Goal: Task Accomplishment & Management: Manage account settings

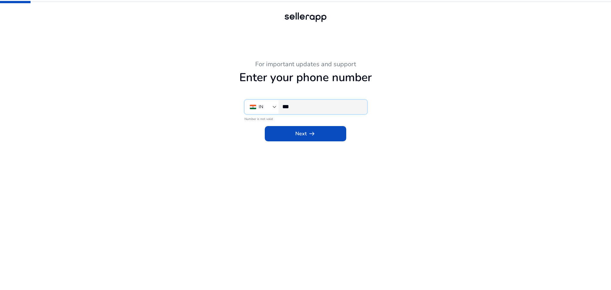
click at [311, 108] on input "***" at bounding box center [322, 106] width 80 height 7
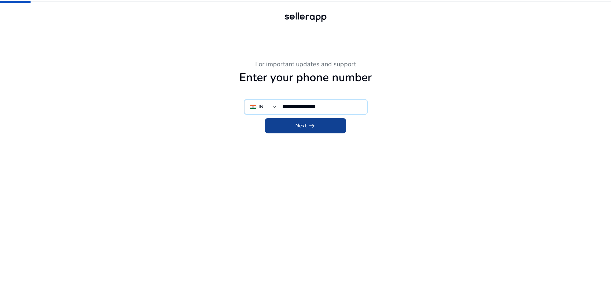
type input "**********"
click at [308, 124] on span "arrow_right_alt" at bounding box center [312, 126] width 8 height 8
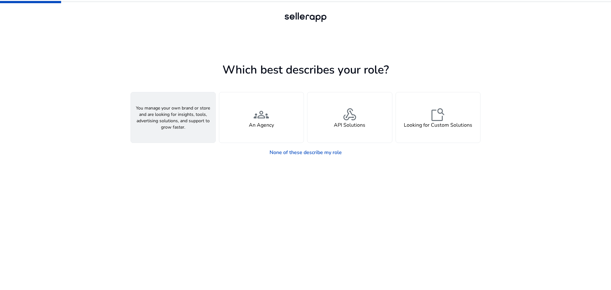
click at [169, 130] on div "person A Seller" at bounding box center [173, 117] width 85 height 50
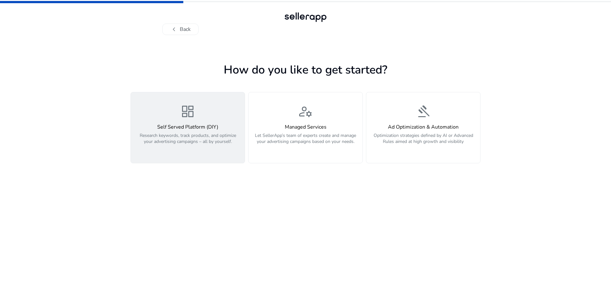
click at [215, 119] on div "dashboard Self Served Platform (DIY) Research keywords, track products, and opt…" at bounding box center [188, 128] width 106 height 48
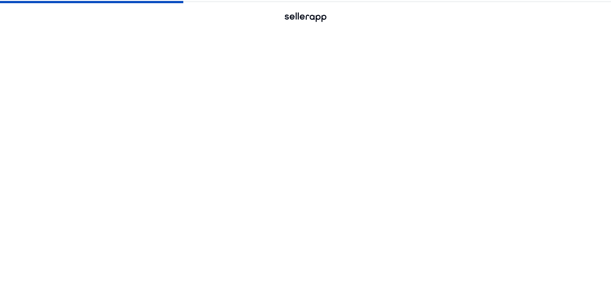
drag, startPoint x: 314, startPoint y: 115, endPoint x: 372, endPoint y: 114, distance: 57.6
click at [315, 115] on div "manage_accounts Managed Services Let SellerApp’s team of experts create and man…" at bounding box center [305, 128] width 106 height 48
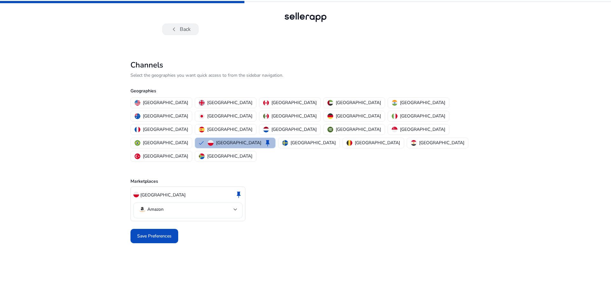
click at [186, 31] on button "chevron_left Back" at bounding box center [180, 29] width 36 height 11
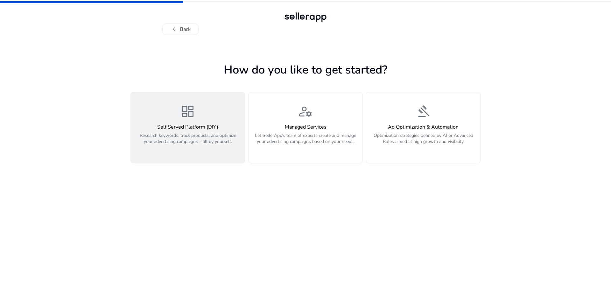
click at [208, 148] on p "Research keywords, track products, and optimize your advertising campaigns – al…" at bounding box center [188, 141] width 106 height 19
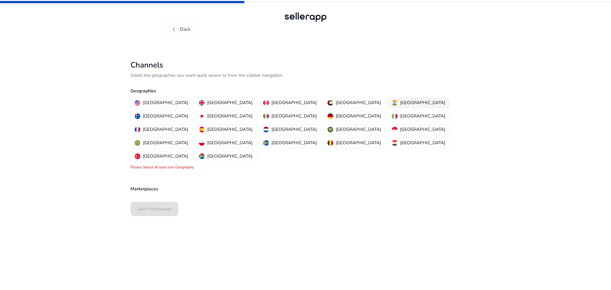
click at [388, 106] on button "India" at bounding box center [418, 103] width 61 height 10
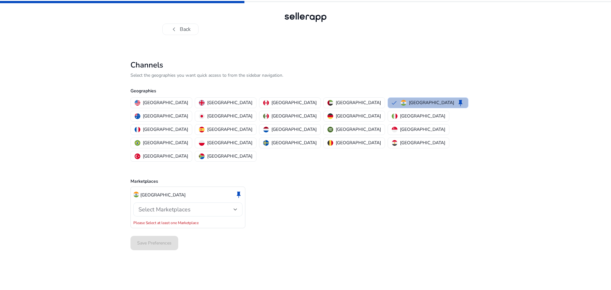
click at [180, 206] on span "Select Marketplaces" at bounding box center [164, 210] width 52 height 8
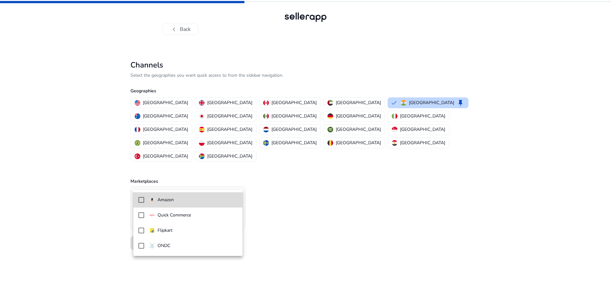
click at [175, 199] on span "Amazon" at bounding box center [193, 199] width 88 height 7
click at [305, 219] on div at bounding box center [305, 145] width 611 height 290
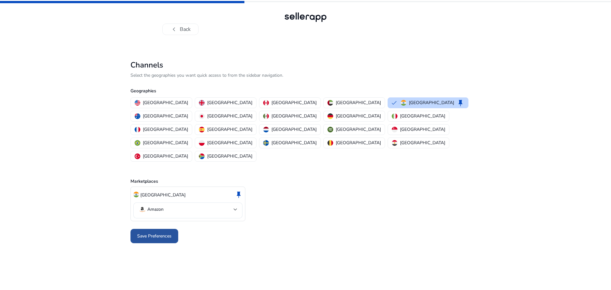
click at [151, 233] on span "Save Preferences" at bounding box center [154, 236] width 34 height 7
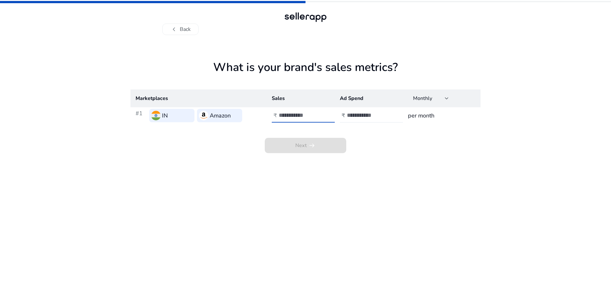
click at [290, 116] on input "number" at bounding box center [300, 115] width 43 height 7
click at [368, 118] on input "number" at bounding box center [368, 115] width 43 height 7
click at [290, 117] on input "number" at bounding box center [300, 115] width 43 height 7
type input "******"
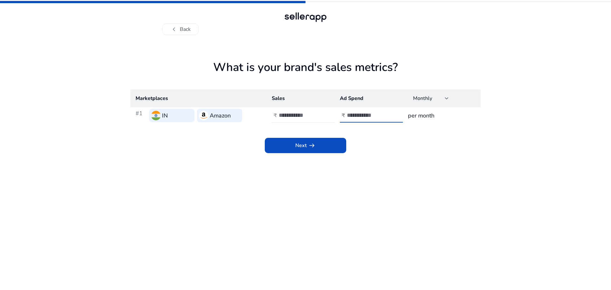
type input "******"
click at [327, 145] on span at bounding box center [305, 145] width 81 height 15
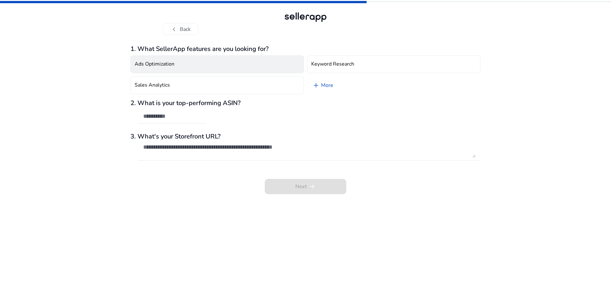
click at [189, 59] on button "Ads Optimization" at bounding box center [217, 64] width 173 height 18
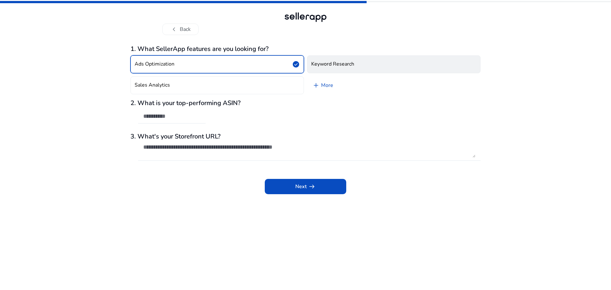
click at [314, 66] on h4 "Keyword Research" at bounding box center [332, 64] width 43 height 6
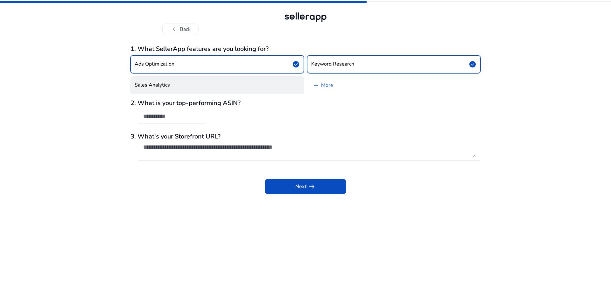
click at [289, 81] on button "Sales Analytics" at bounding box center [217, 85] width 173 height 18
click at [328, 87] on link "add More" at bounding box center [322, 85] width 31 height 18
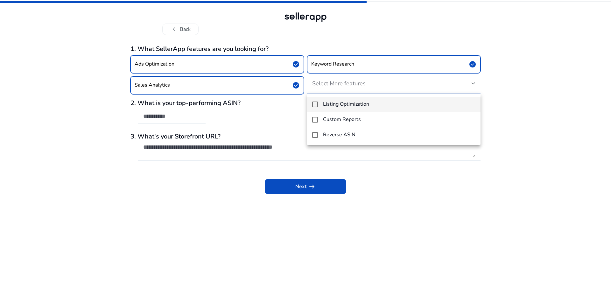
click at [335, 104] on h4 "Listing Optimization" at bounding box center [346, 104] width 46 height 6
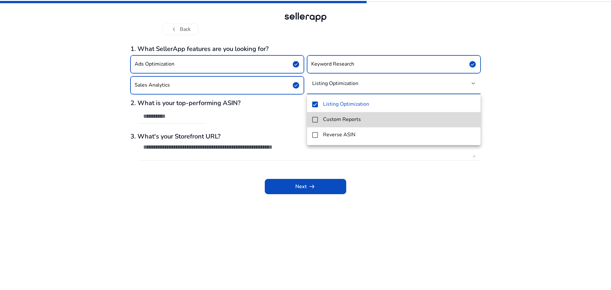
click at [333, 122] on h4 "Custom Reports" at bounding box center [342, 120] width 38 height 6
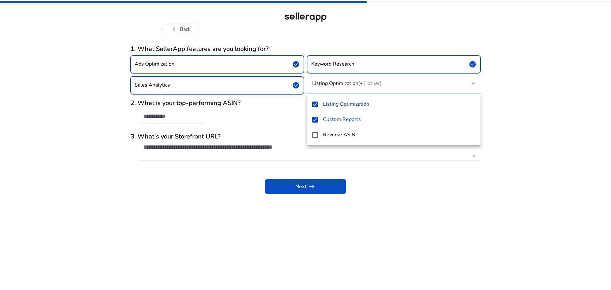
click at [335, 138] on h4 "Reverse ASIN" at bounding box center [339, 135] width 32 height 6
click at [343, 122] on h4 "Custom Reports" at bounding box center [342, 120] width 38 height 6
click at [339, 120] on h4 "Custom Reports" at bounding box center [342, 120] width 38 height 6
click at [252, 123] on div at bounding box center [305, 145] width 611 height 290
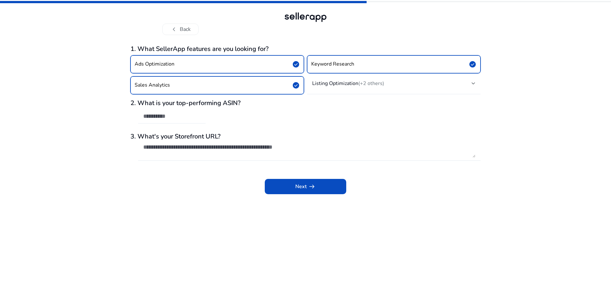
click at [193, 121] on div at bounding box center [171, 117] width 57 height 14
click at [212, 175] on div "Next arrow_right_alt" at bounding box center [306, 182] width 350 height 24
drag, startPoint x: 279, startPoint y: 190, endPoint x: 304, endPoint y: 187, distance: 25.0
click at [278, 190] on span at bounding box center [305, 186] width 81 height 15
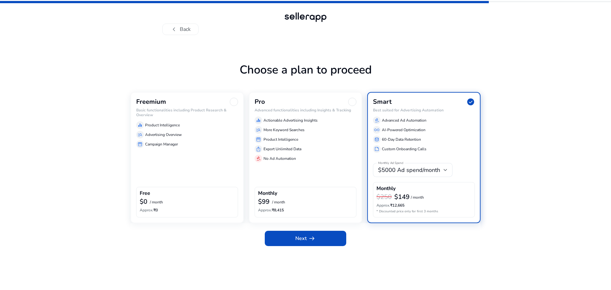
click at [196, 147] on div "storefront Campaign Manager" at bounding box center [187, 144] width 102 height 8
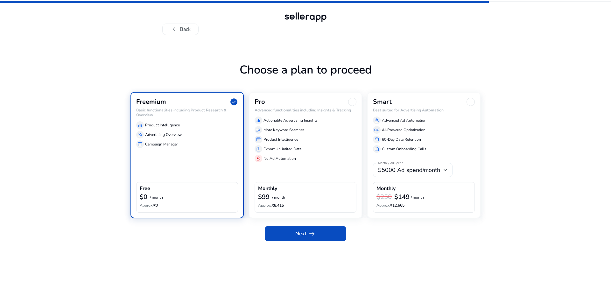
click at [426, 172] on span "$5000 Ad spend/month" at bounding box center [409, 170] width 62 height 8
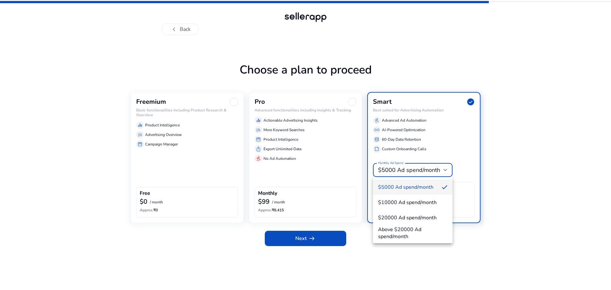
click at [426, 172] on div at bounding box center [305, 145] width 611 height 290
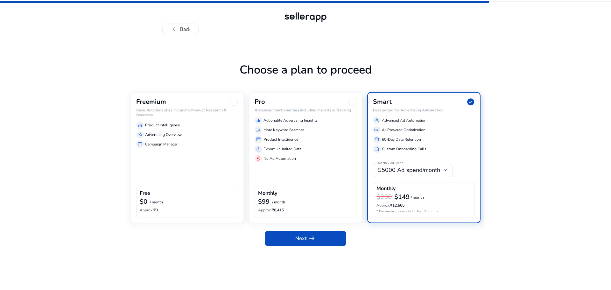
click at [194, 156] on div "Freemium Basic functionalities including Product Research & Overview equalizer …" at bounding box center [187, 157] width 113 height 131
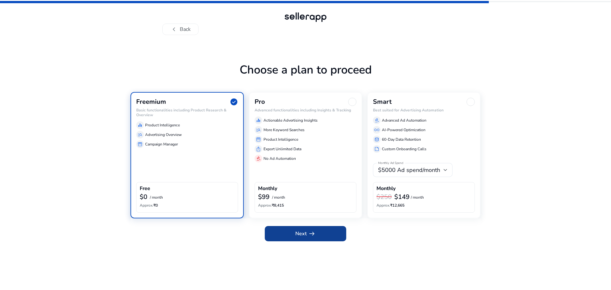
click at [301, 233] on span "Next arrow_right_alt" at bounding box center [305, 234] width 20 height 8
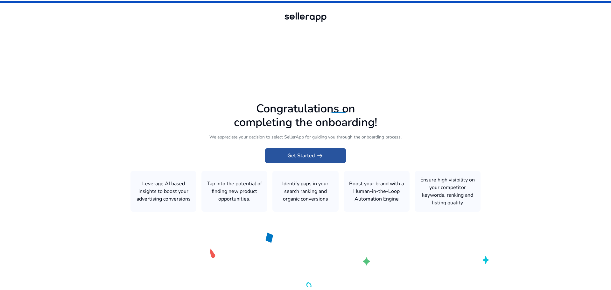
click at [298, 156] on span "Get Started arrow_right_alt" at bounding box center [305, 156] width 36 height 8
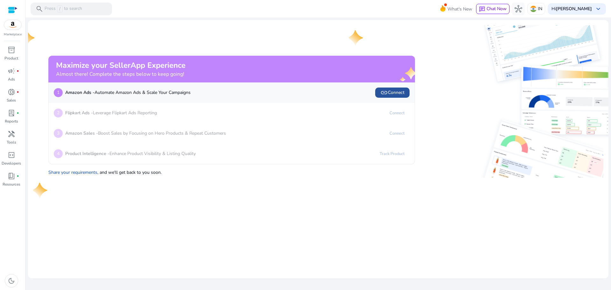
click at [391, 92] on span "link Connect" at bounding box center [392, 93] width 24 height 8
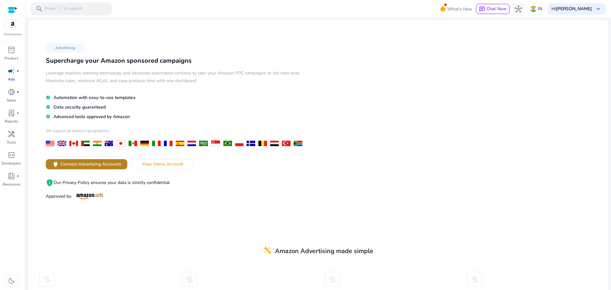
click at [87, 163] on span "Connect Advertising Accounts" at bounding box center [90, 164] width 61 height 7
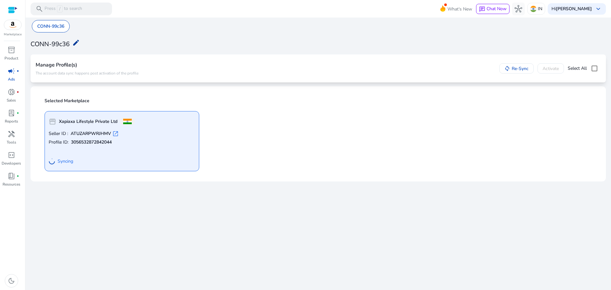
click at [74, 46] on mat-icon "edit" at bounding box center [76, 43] width 8 height 8
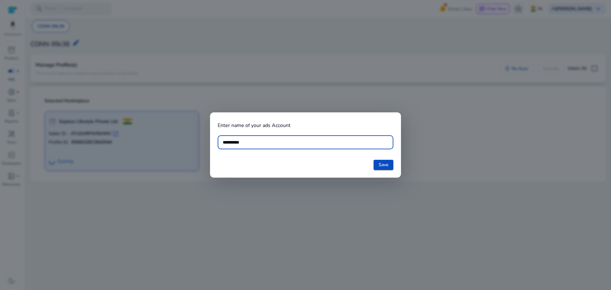
click at [258, 148] on div "**********" at bounding box center [306, 142] width 166 height 14
click at [255, 144] on input "**********" at bounding box center [306, 142] width 166 height 7
click at [269, 139] on input "**********" at bounding box center [306, 142] width 166 height 7
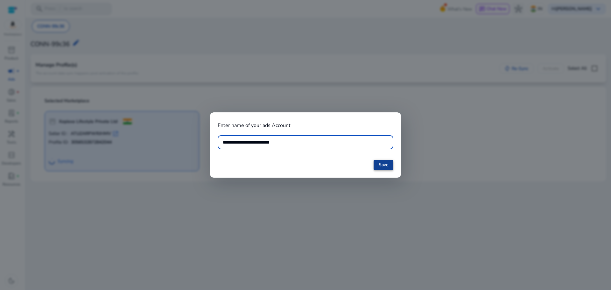
type input "**********"
click at [378, 166] on button "Save" at bounding box center [384, 165] width 20 height 10
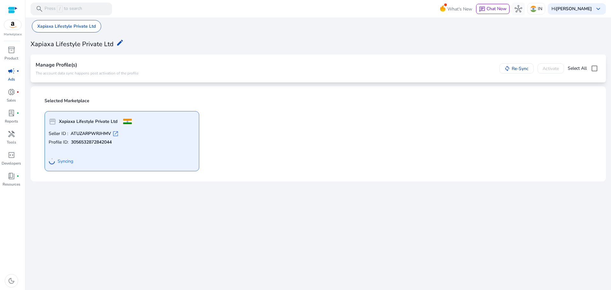
click at [11, 82] on p "Ads" at bounding box center [11, 79] width 7 height 6
click at [11, 78] on p "Ads" at bounding box center [11, 79] width 7 height 6
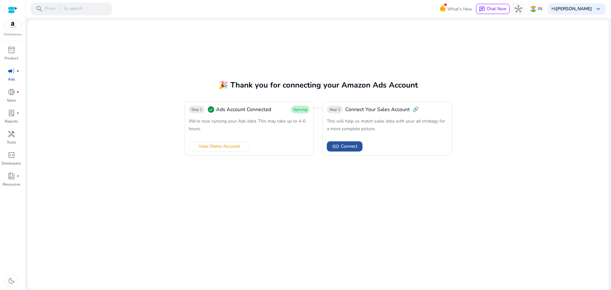
click at [347, 143] on span "Connect" at bounding box center [349, 146] width 17 height 7
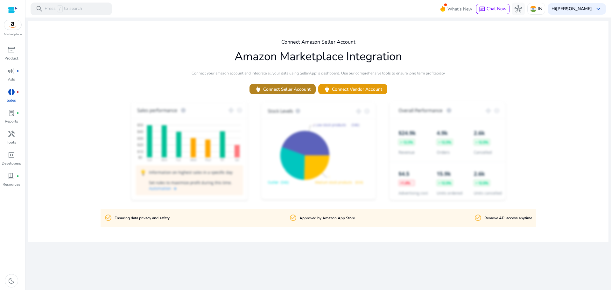
click at [301, 90] on span "power Connect Seller Account" at bounding box center [283, 89] width 56 height 7
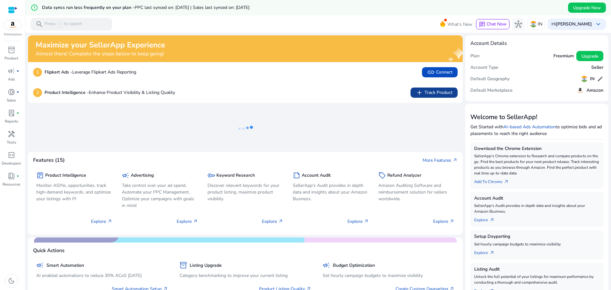
click at [424, 94] on span "add Track Product" at bounding box center [434, 93] width 37 height 8
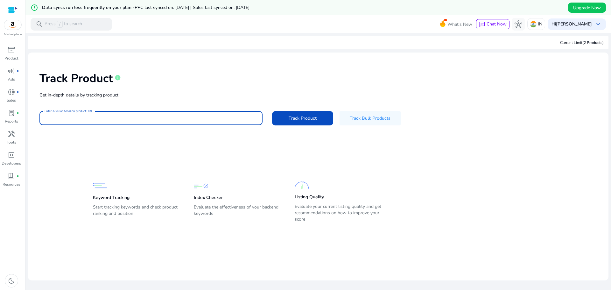
click at [166, 119] on input "Enter ASIN or Amazon product URL" at bounding box center [151, 118] width 213 height 7
click at [516, 24] on span "hub" at bounding box center [519, 24] width 8 height 8
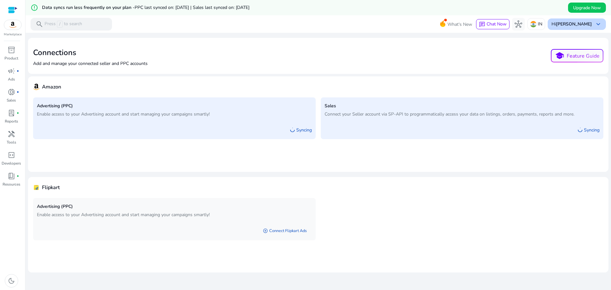
click at [573, 27] on div "Hi Bansi Ghevariya keyboard_arrow_down" at bounding box center [577, 23] width 58 height 11
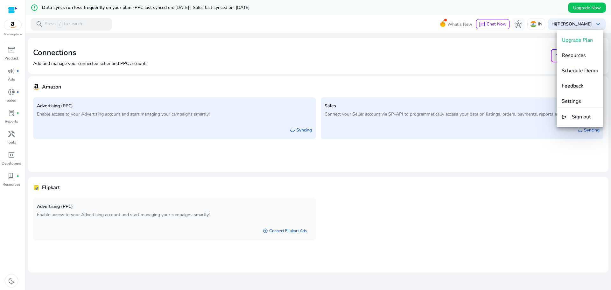
click at [514, 62] on div at bounding box center [305, 145] width 611 height 290
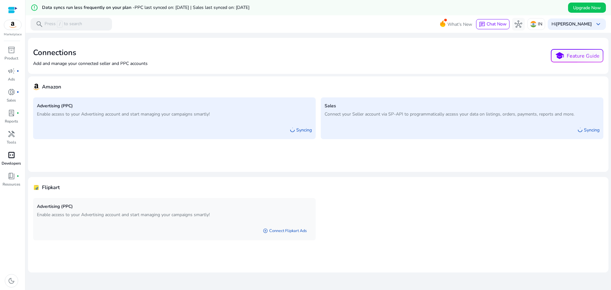
click at [10, 157] on span "code_blocks" at bounding box center [12, 155] width 8 height 8
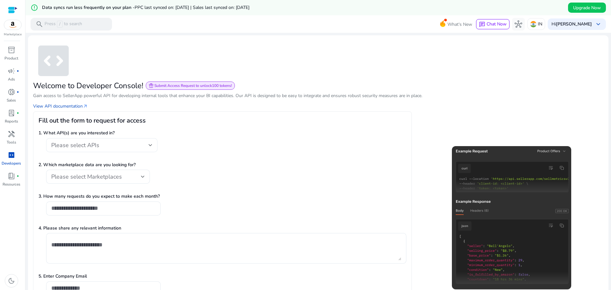
click at [128, 148] on div "Please select APIs" at bounding box center [99, 145] width 97 height 7
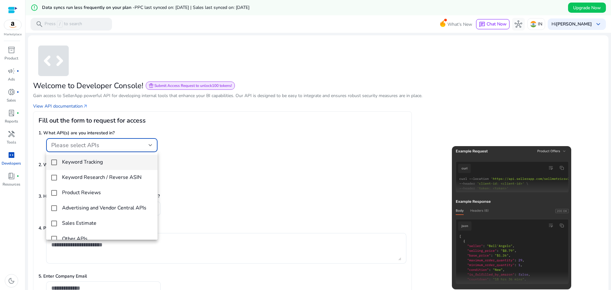
click at [129, 148] on div at bounding box center [305, 145] width 611 height 290
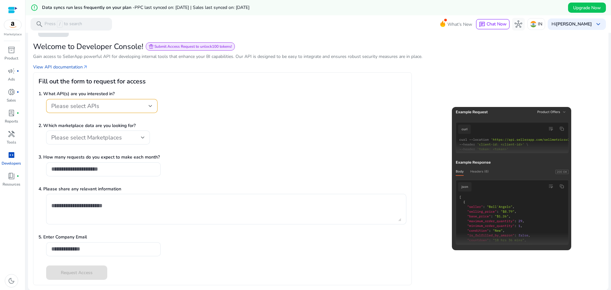
scroll to position [39, 0]
click at [129, 112] on div "Please select APIs" at bounding box center [101, 106] width 101 height 14
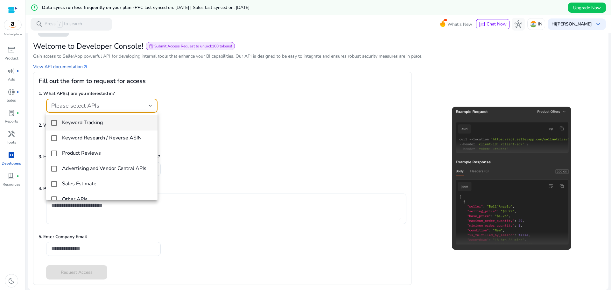
click at [104, 122] on span "Keyword Tracking" at bounding box center [107, 123] width 90 height 6
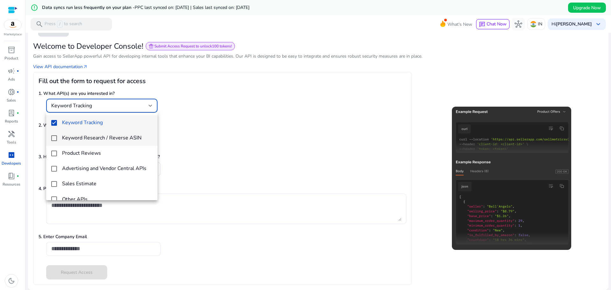
click at [86, 135] on h4 "Keyword Research / Reverse ASIN" at bounding box center [102, 138] width 80 height 6
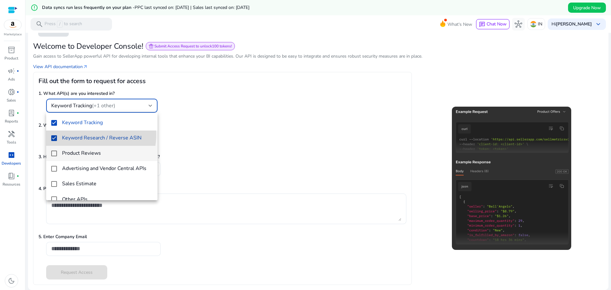
click at [81, 153] on h4 "Product Reviews" at bounding box center [81, 153] width 39 height 6
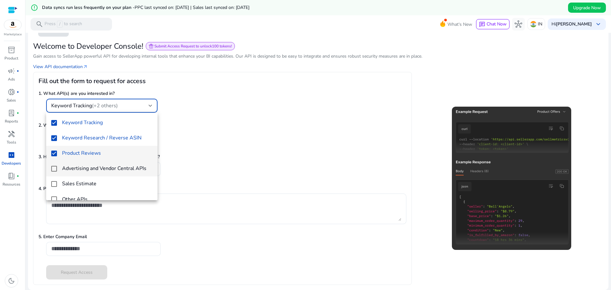
click at [81, 168] on h4 "Advertising and Vendor Central APIs" at bounding box center [104, 169] width 84 height 6
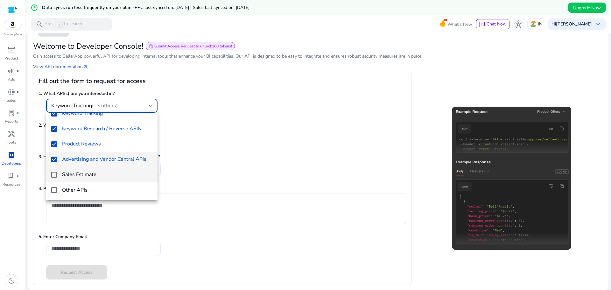
click at [83, 179] on mat-option "Sales Estimate" at bounding box center [101, 174] width 111 height 15
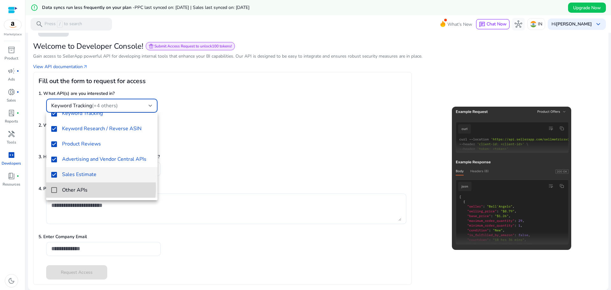
click at [80, 188] on span "Other APIs" at bounding box center [107, 190] width 90 height 7
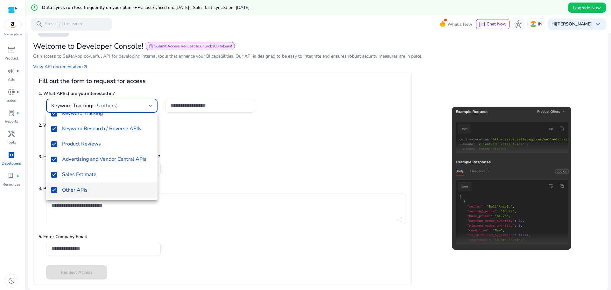
click at [216, 141] on div at bounding box center [305, 145] width 611 height 290
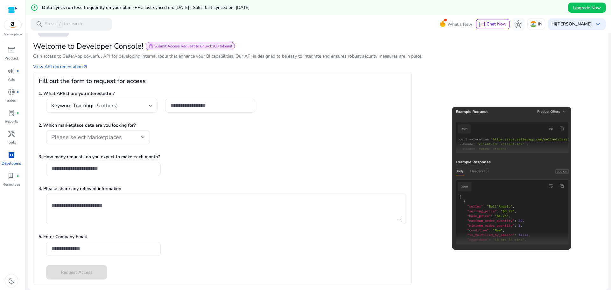
click at [153, 105] on div "Keyword Tracking (+5 others)" at bounding box center [101, 106] width 111 height 14
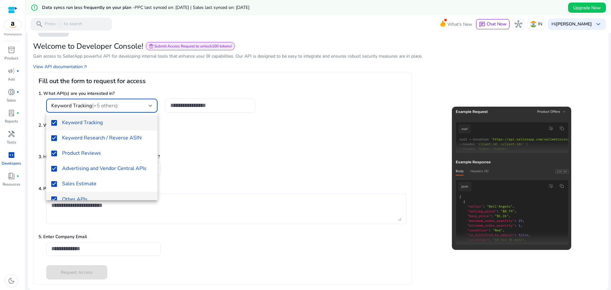
click at [87, 199] on span "Other APIs" at bounding box center [107, 199] width 90 height 7
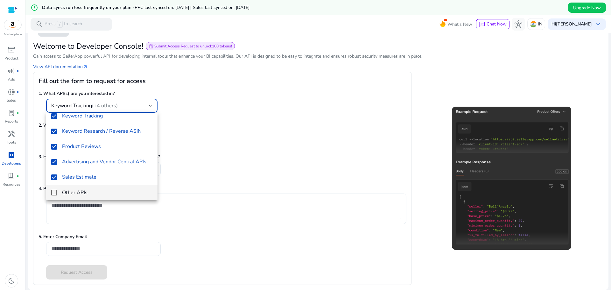
click at [199, 161] on div at bounding box center [305, 145] width 611 height 290
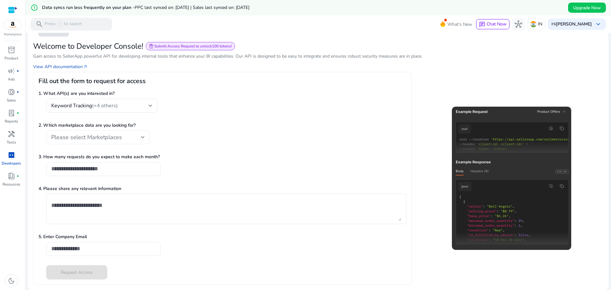
click at [112, 141] on div "Please select Marketplaces" at bounding box center [98, 137] width 94 height 14
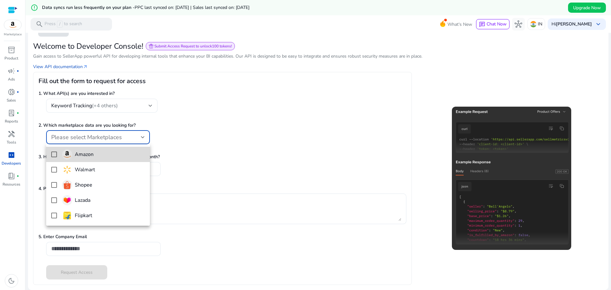
click at [81, 158] on h4 "Amazon" at bounding box center [84, 155] width 19 height 6
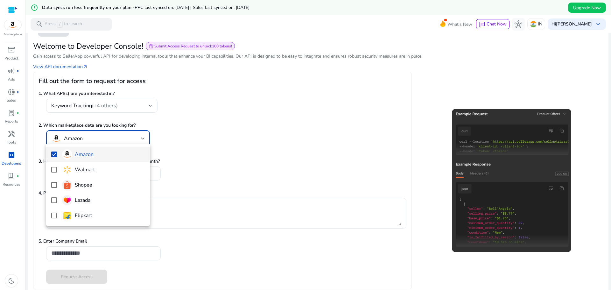
click at [174, 142] on div at bounding box center [305, 145] width 611 height 290
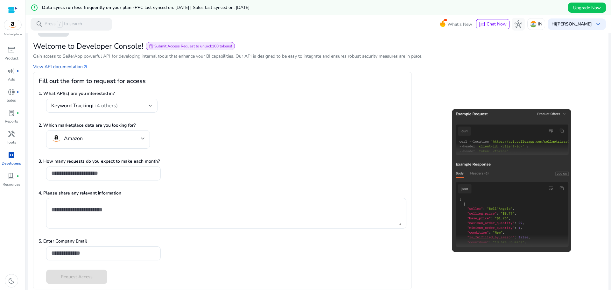
scroll to position [44, 0]
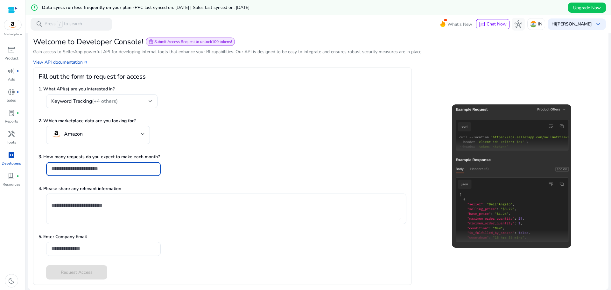
click at [96, 168] on input "number" at bounding box center [103, 168] width 104 height 7
drag, startPoint x: 127, startPoint y: 170, endPoint x: 128, endPoint y: 176, distance: 6.2
click at [128, 172] on input "number" at bounding box center [103, 168] width 104 height 7
click at [194, 172] on div "3. How many requests do you expect to make each month?" at bounding box center [223, 167] width 368 height 29
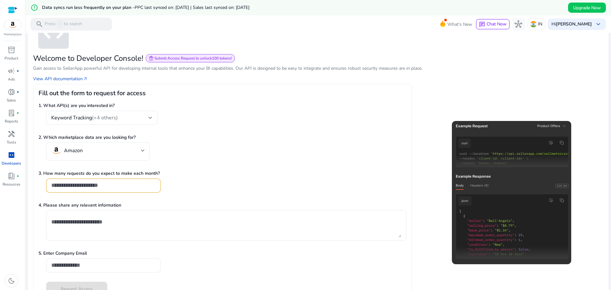
scroll to position [0, 0]
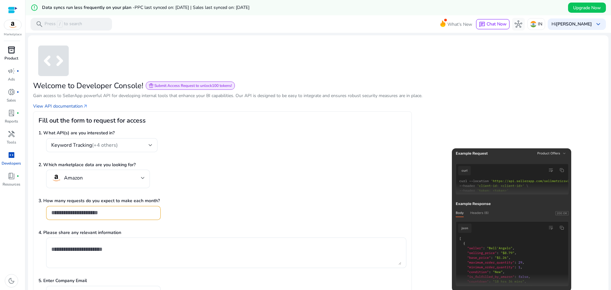
click at [10, 54] on div "inventory_2" at bounding box center [12, 50] width 18 height 10
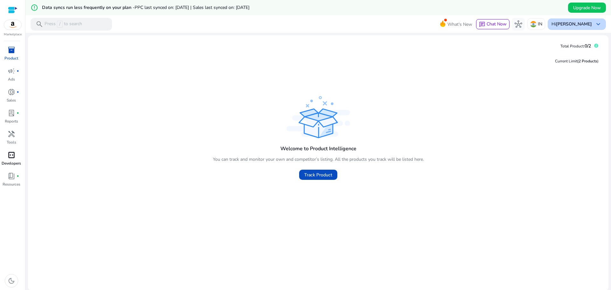
click at [576, 24] on b "[PERSON_NAME]" at bounding box center [574, 24] width 36 height 6
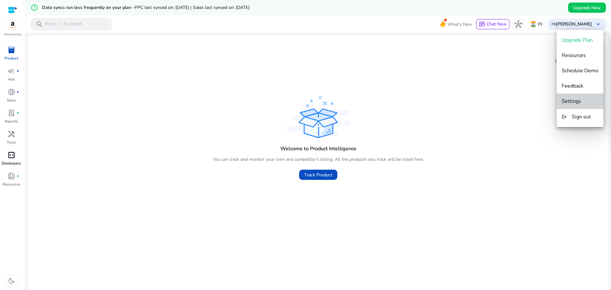
click at [580, 98] on span "Settings" at bounding box center [571, 101] width 19 height 7
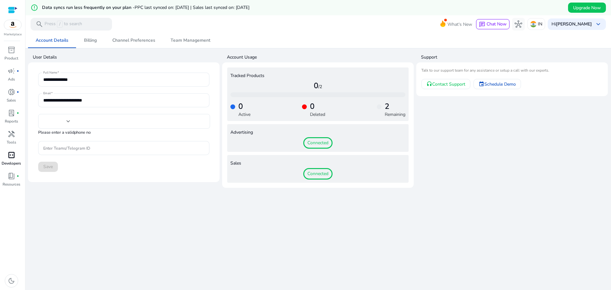
type input "***"
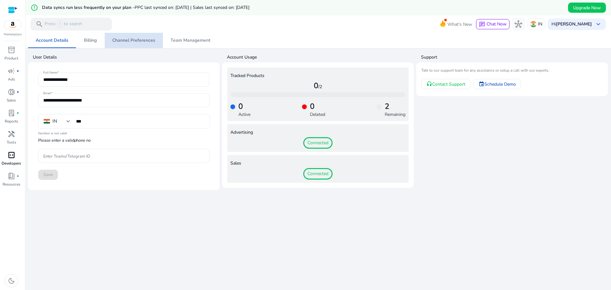
click at [155, 38] on link "Channel Preferences" at bounding box center [134, 40] width 58 height 15
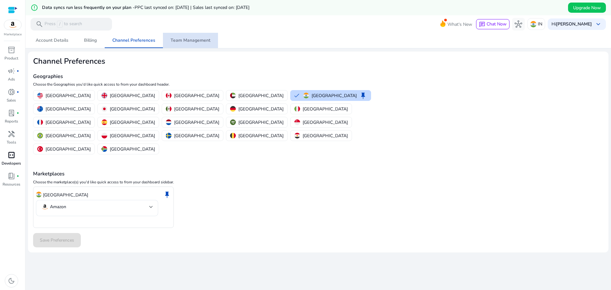
click at [199, 41] on span "Team Management" at bounding box center [191, 40] width 40 height 4
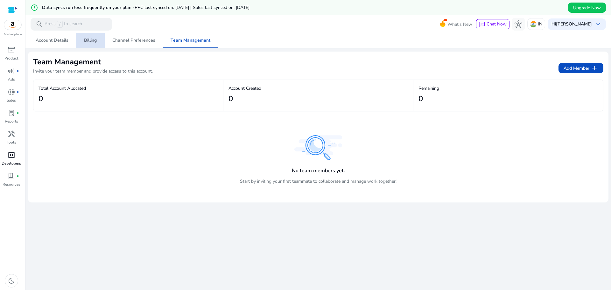
click at [92, 43] on span "Billing" at bounding box center [90, 40] width 13 height 4
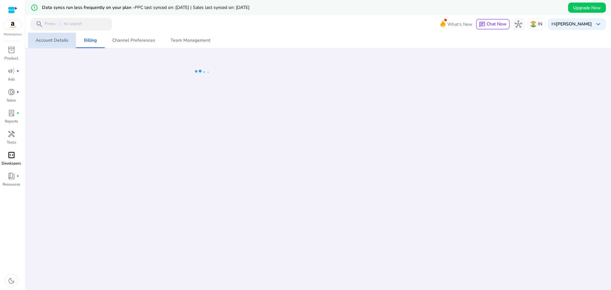
click at [61, 41] on span "Account Details" at bounding box center [52, 40] width 33 height 4
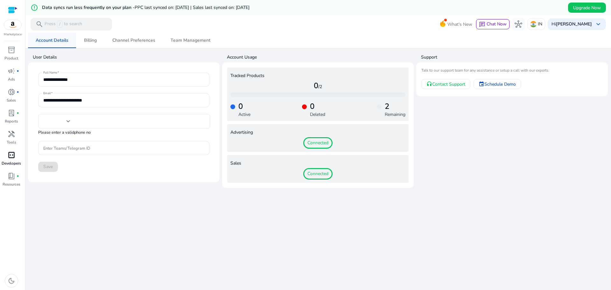
type input "***"
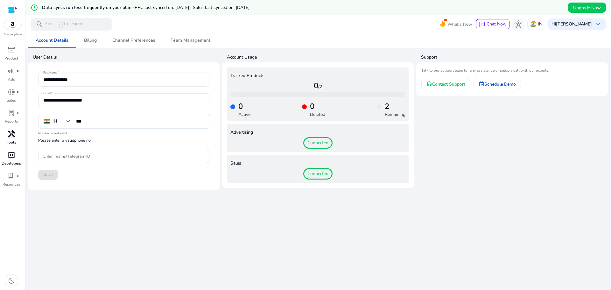
click at [14, 136] on span "handyman" at bounding box center [12, 134] width 8 height 8
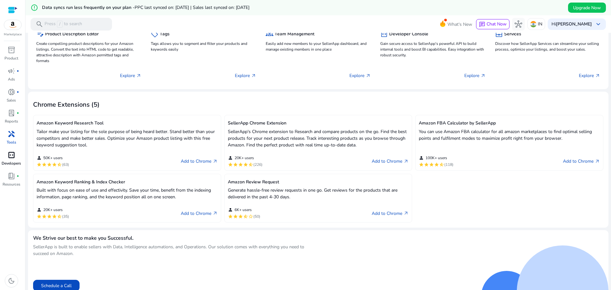
scroll to position [115, 0]
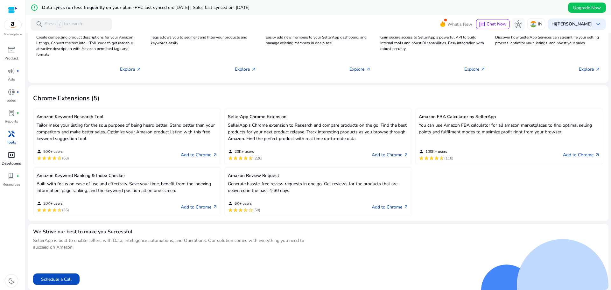
click at [388, 155] on link "Add to Chrome arrow_outward" at bounding box center [390, 155] width 37 height 8
click at [209, 156] on link "Add to Chrome arrow_outward" at bounding box center [199, 155] width 37 height 8
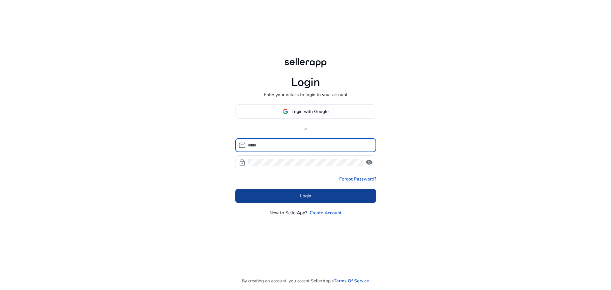
type input "**********"
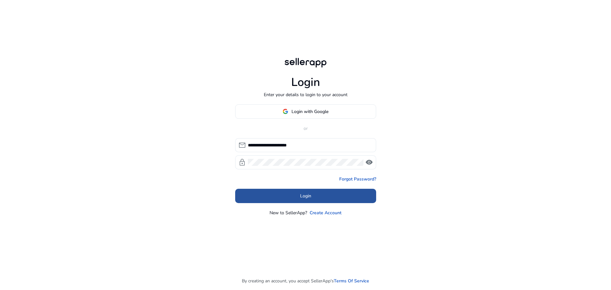
click at [345, 191] on span at bounding box center [305, 195] width 141 height 15
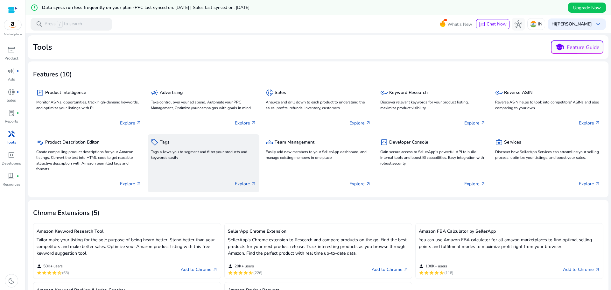
scroll to position [115, 0]
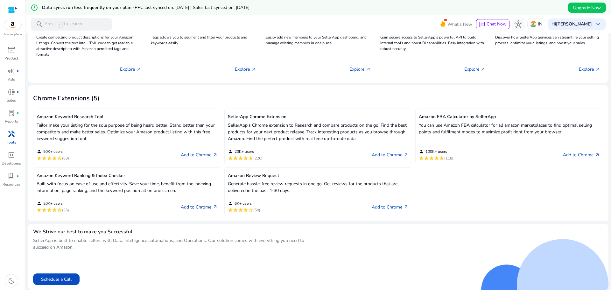
click at [198, 206] on link "Add to Chrome arrow_outward" at bounding box center [199, 207] width 37 height 8
click at [395, 205] on link "Add to Chrome arrow_outward" at bounding box center [390, 207] width 37 height 8
click at [190, 157] on link "Add to Chrome arrow_outward" at bounding box center [199, 155] width 37 height 8
click at [575, 154] on link "Add to Chrome arrow_outward" at bounding box center [581, 155] width 37 height 8
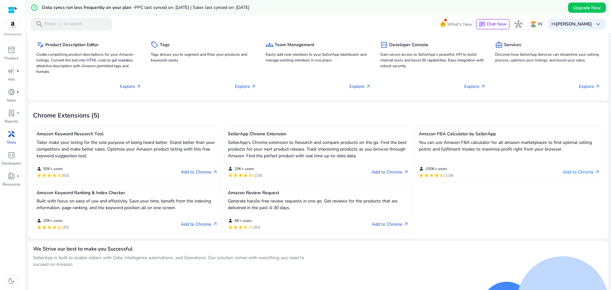
scroll to position [0, 0]
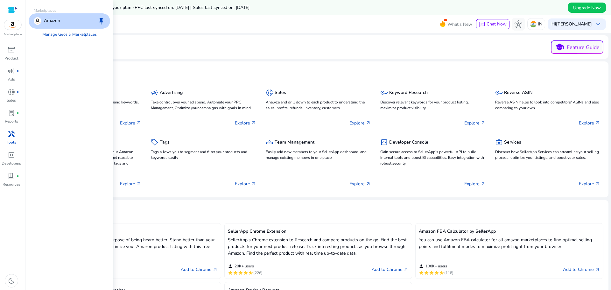
click at [8, 3] on div at bounding box center [13, 10] width 10 height 20
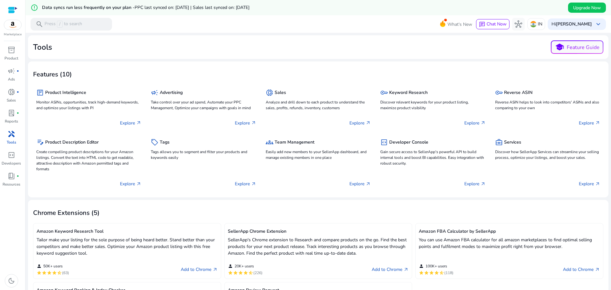
click at [10, 8] on div at bounding box center [13, 9] width 10 height 7
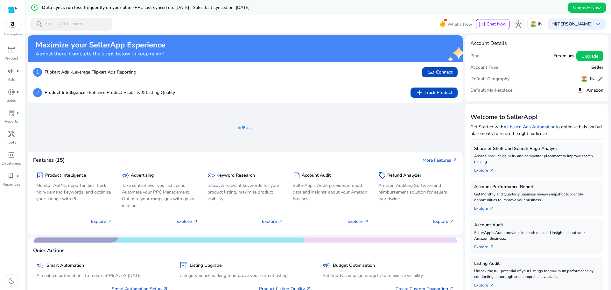
click at [12, 28] on img at bounding box center [12, 25] width 17 height 10
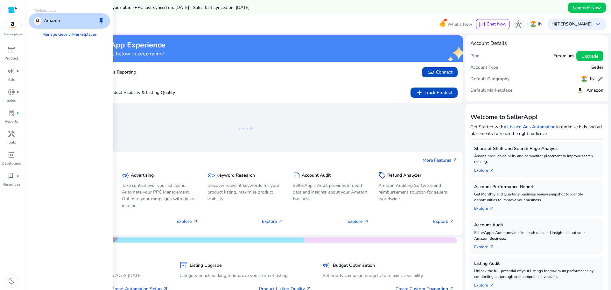
click at [48, 19] on p "Amazon" at bounding box center [52, 21] width 16 height 8
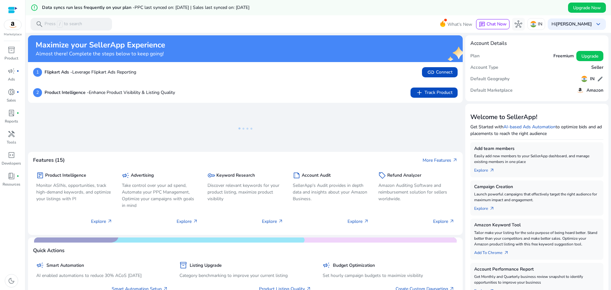
click at [538, 58] on div "Plan Freemium Upgrade" at bounding box center [536, 55] width 133 height 11
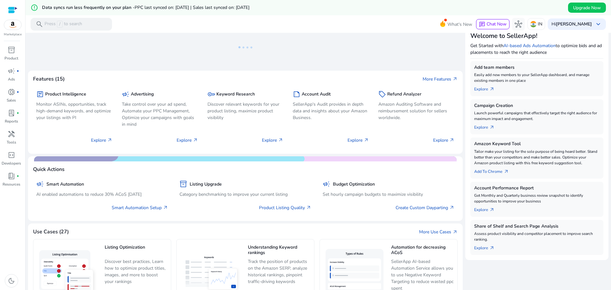
scroll to position [32, 0]
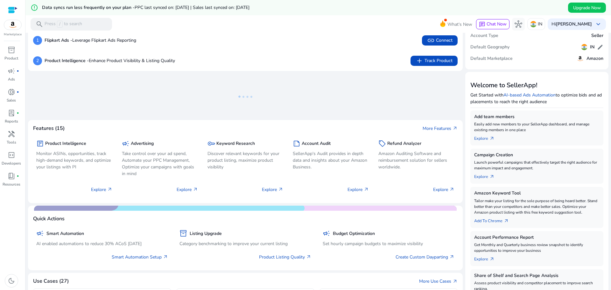
click at [10, 15] on div at bounding box center [13, 10] width 10 height 20
click at [10, 12] on div at bounding box center [13, 9] width 10 height 7
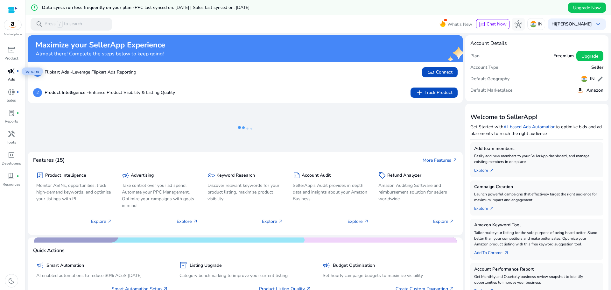
click at [11, 69] on span "campaign" at bounding box center [12, 71] width 8 height 8
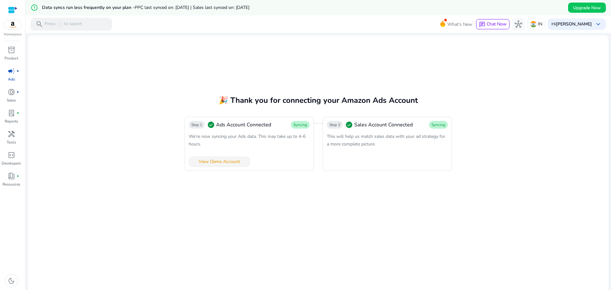
click at [234, 161] on span "View Demo Account" at bounding box center [219, 161] width 41 height 7
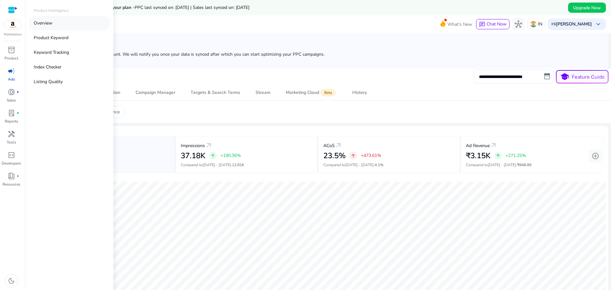
click at [46, 27] on link "Overview" at bounding box center [69, 23] width 81 height 14
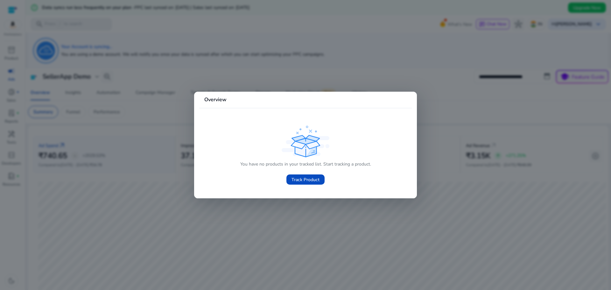
click at [302, 81] on div at bounding box center [305, 145] width 611 height 290
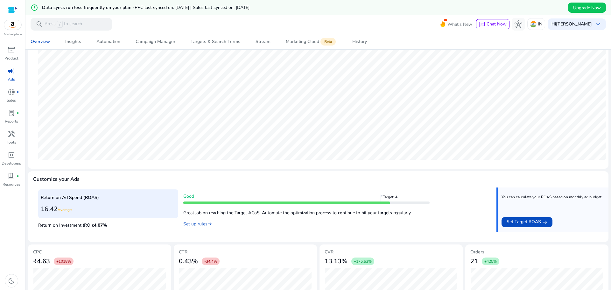
scroll to position [206, 0]
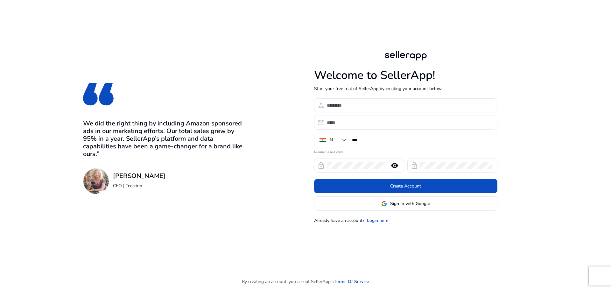
click at [385, 224] on div "Welcome to SellerApp! Start your free trial of SellerApp by creating your accou…" at bounding box center [406, 136] width 244 height 273
click at [385, 222] on link "Login here" at bounding box center [378, 220] width 22 height 7
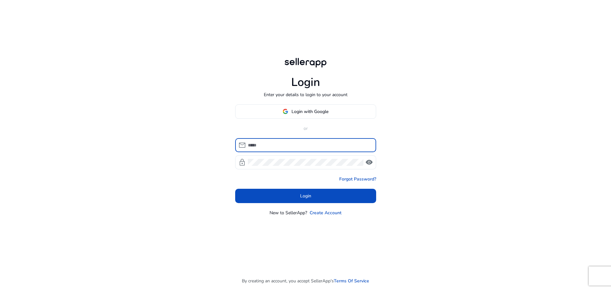
type input "**********"
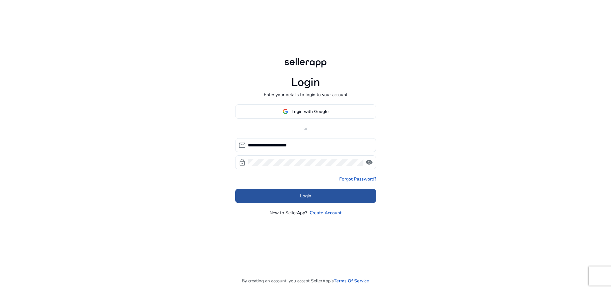
click at [303, 194] on span "Login" at bounding box center [305, 196] width 11 height 7
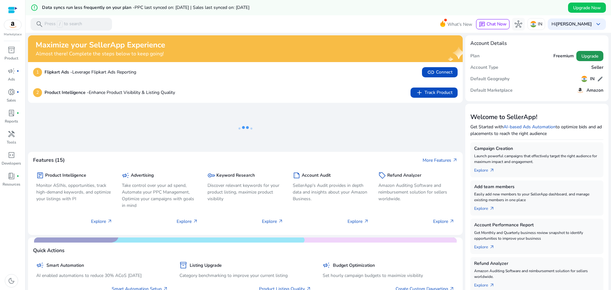
click at [583, 59] on span "Upgrade" at bounding box center [590, 56] width 17 height 7
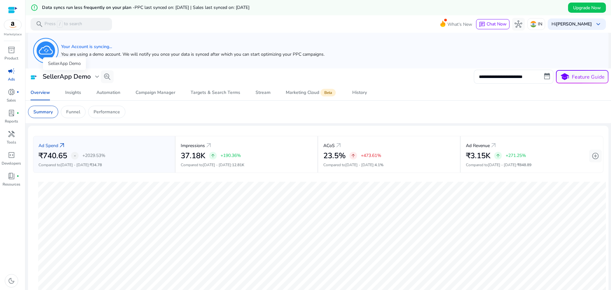
click at [87, 75] on h3 "SellerApp Demo" at bounding box center [67, 77] width 48 height 8
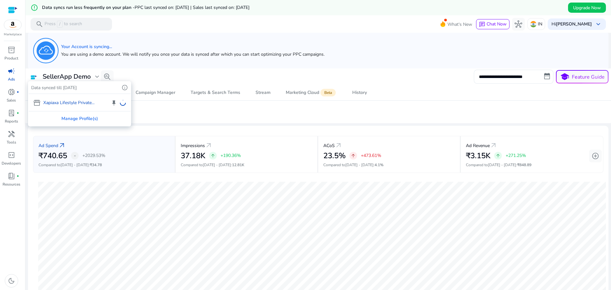
click at [79, 102] on div "storefront Xapiaxa Lifestyle Private... keep" at bounding box center [80, 102] width 102 height 17
click at [74, 104] on div "storefront Xapiaxa Lifestyle Private... keep" at bounding box center [80, 102] width 102 height 17
click at [77, 117] on div "Manage Profile(s)" at bounding box center [80, 118] width 102 height 14
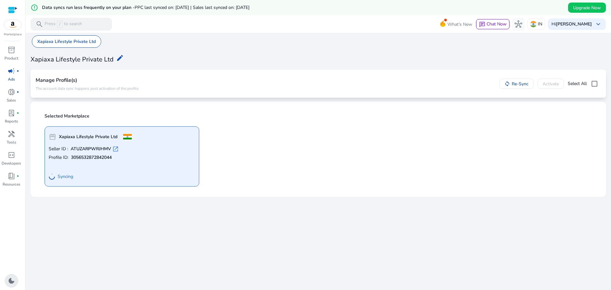
click at [10, 283] on span "dark_mode" at bounding box center [12, 281] width 8 height 8
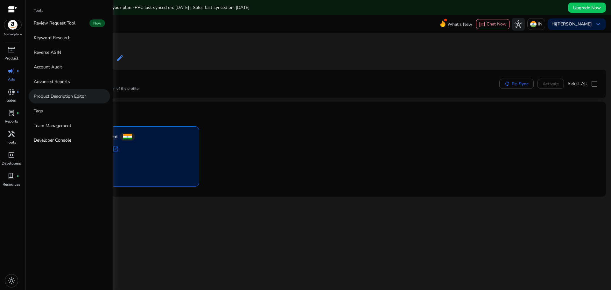
click at [51, 97] on p "Product Description Editor" at bounding box center [60, 96] width 52 height 7
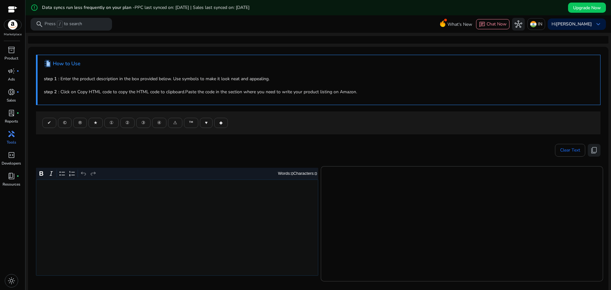
scroll to position [75, 0]
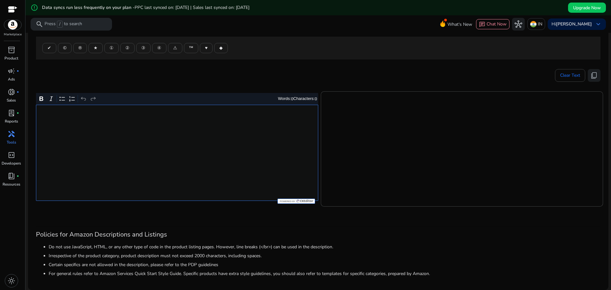
click at [201, 145] on div "Rich Text Editor. Editing area: main. Press Alt+0 for help." at bounding box center [177, 153] width 282 height 96
drag, startPoint x: 130, startPoint y: 123, endPoint x: 0, endPoint y: 125, distance: 129.9
click at [0, 125] on mat-sidenav-container "Marketplace inventory_2 Product campaign fiber_manual_record Ads donut_small fi…" at bounding box center [305, 145] width 611 height 290
type textarea "**********"
click at [14, 6] on div at bounding box center [13, 10] width 10 height 10
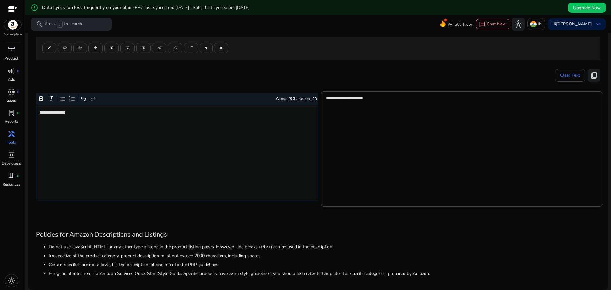
click at [93, 5] on h5 "Data syncs run less frequently on your plan - PPC last synced on: [DATE] | Sale…" at bounding box center [146, 7] width 208 height 5
click at [10, 26] on img at bounding box center [12, 25] width 17 height 10
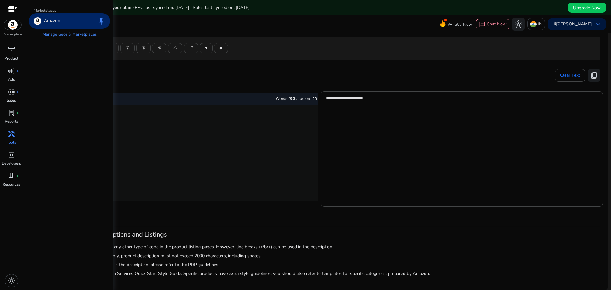
click at [46, 24] on p "Amazon" at bounding box center [52, 21] width 16 height 8
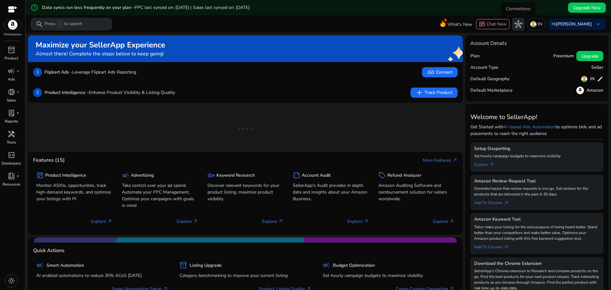
click at [515, 25] on span "hub" at bounding box center [519, 24] width 8 height 8
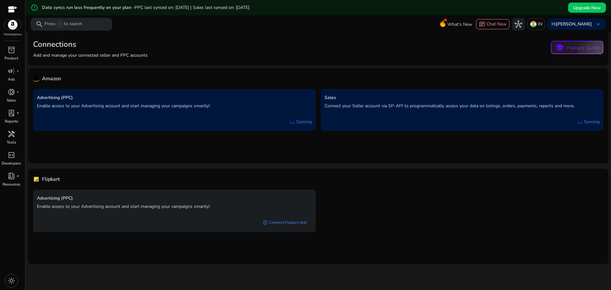
scroll to position [15, 0]
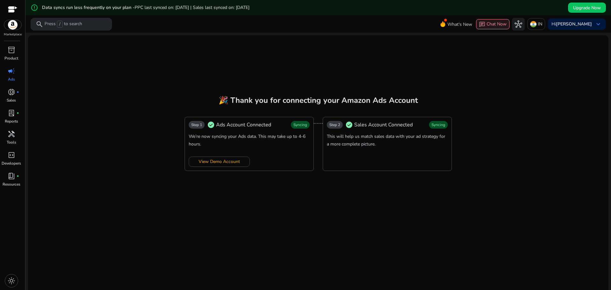
click at [503, 25] on span "Chat Now" at bounding box center [497, 24] width 20 height 6
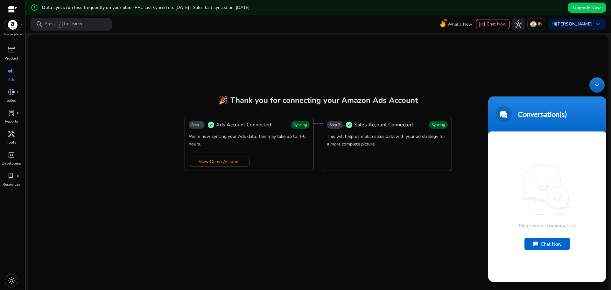
click at [590, 82] on div "Minimize live chat window" at bounding box center [597, 84] width 15 height 15
